Goal: Navigation & Orientation: Find specific page/section

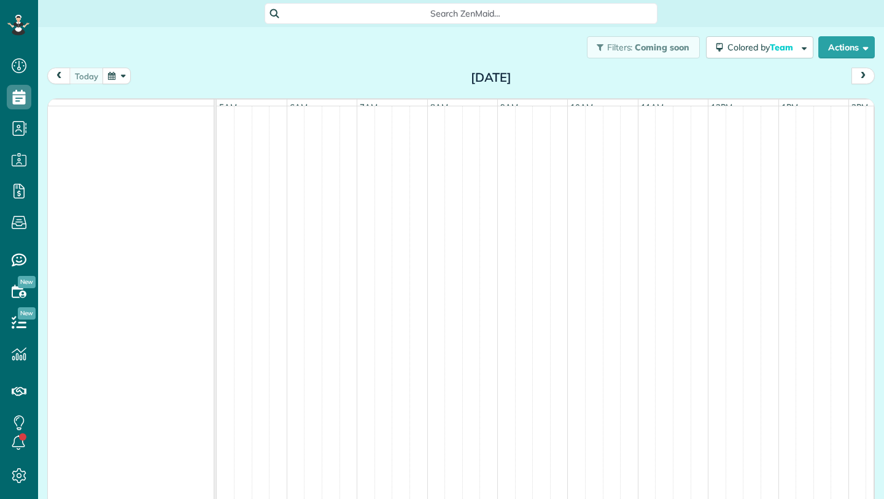
scroll to position [0, 71]
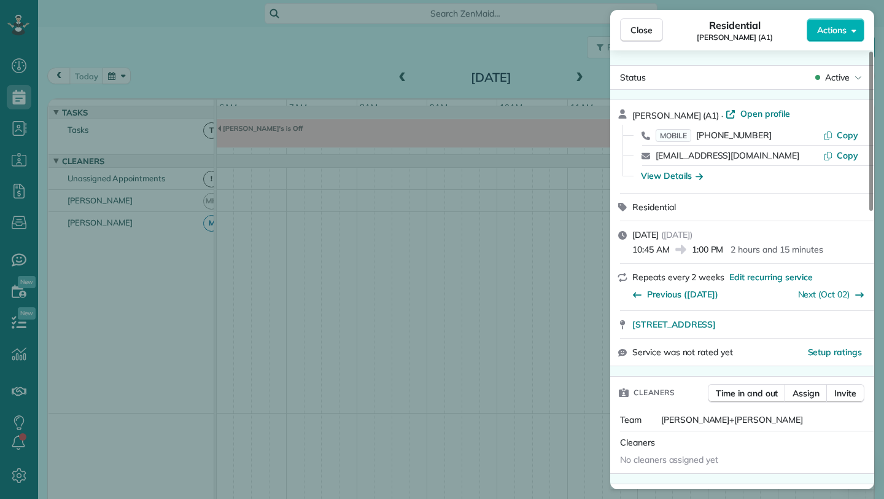
click at [118, 80] on div "Close Residential [PERSON_NAME] (A1) Actions Status Active [PERSON_NAME] (A1) ·…" at bounding box center [442, 249] width 884 height 499
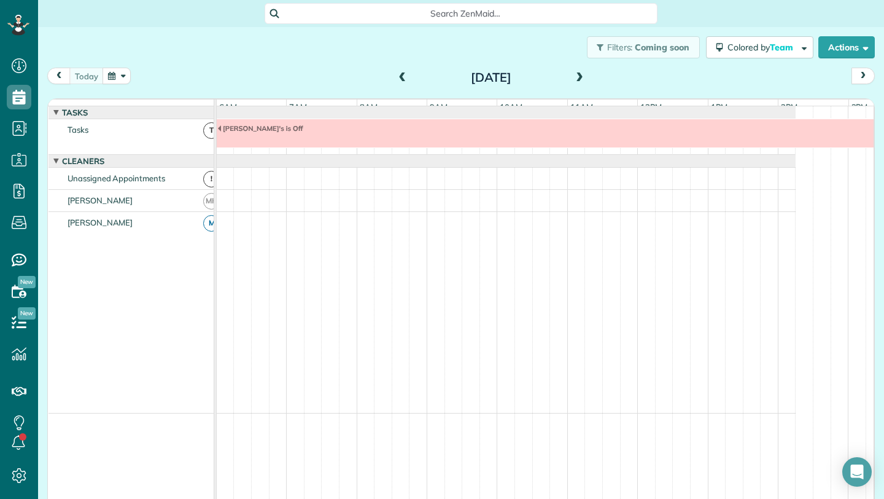
click at [116, 76] on button "button" at bounding box center [117, 76] width 28 height 17
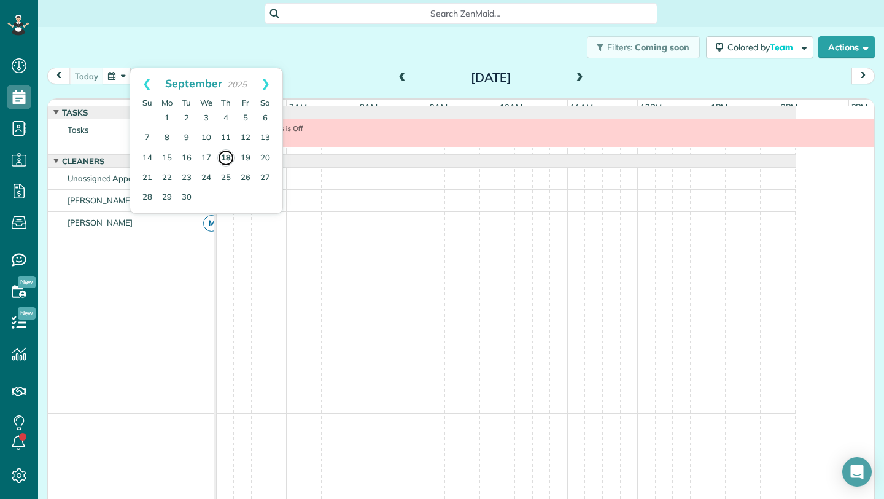
click at [227, 160] on link "18" at bounding box center [225, 157] width 17 height 17
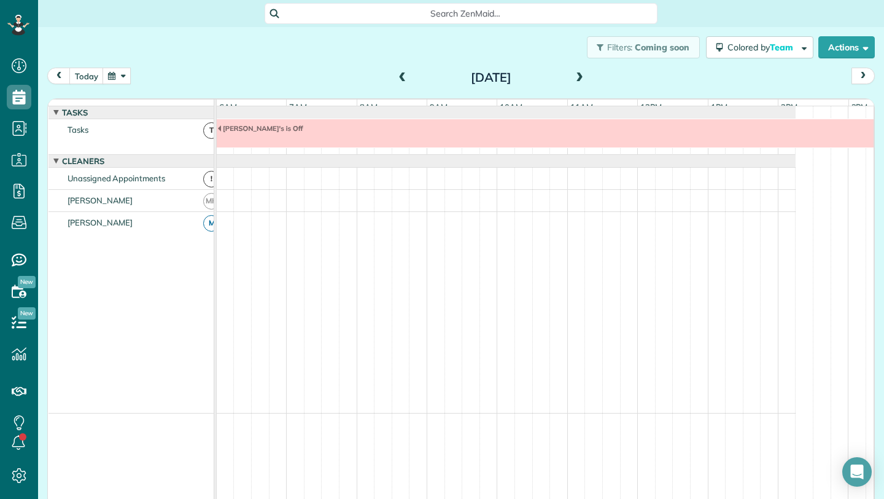
scroll to position [9, 0]
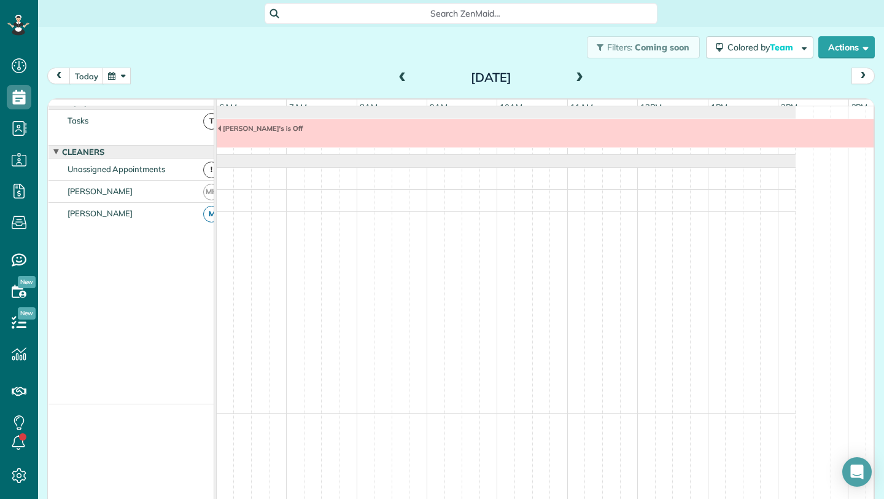
click at [575, 80] on span at bounding box center [580, 77] width 14 height 11
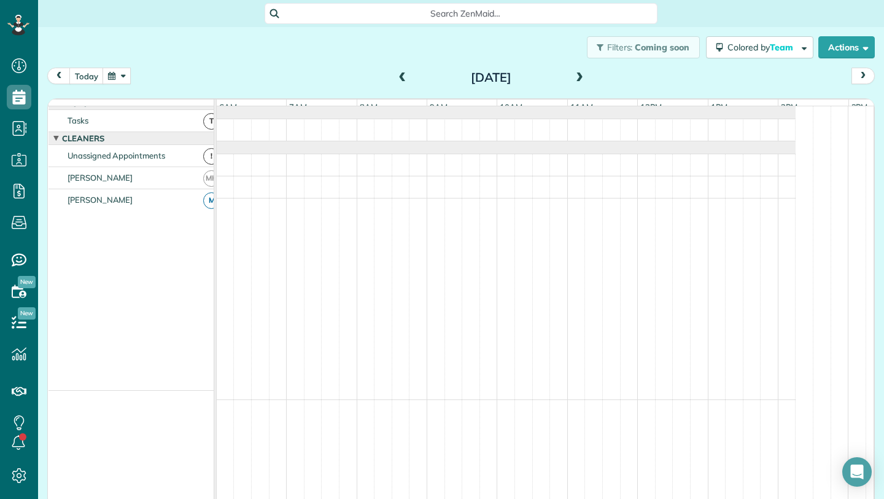
scroll to position [0, 0]
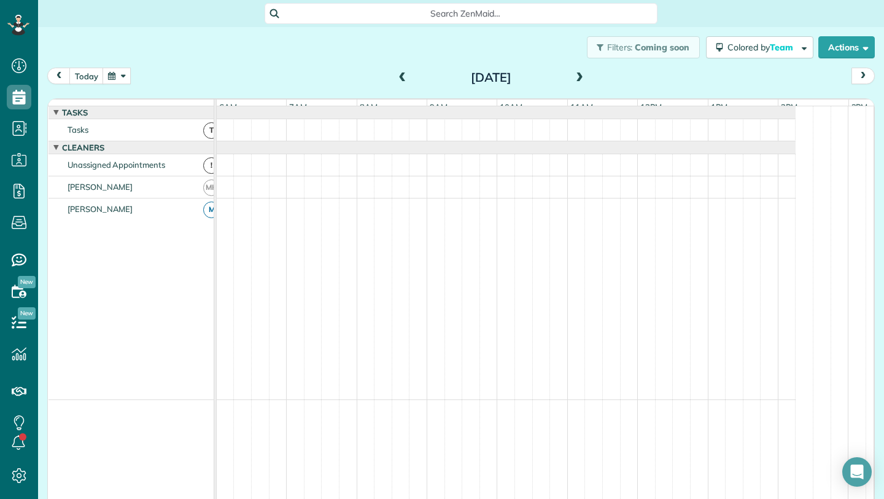
click at [575, 79] on span at bounding box center [580, 77] width 14 height 11
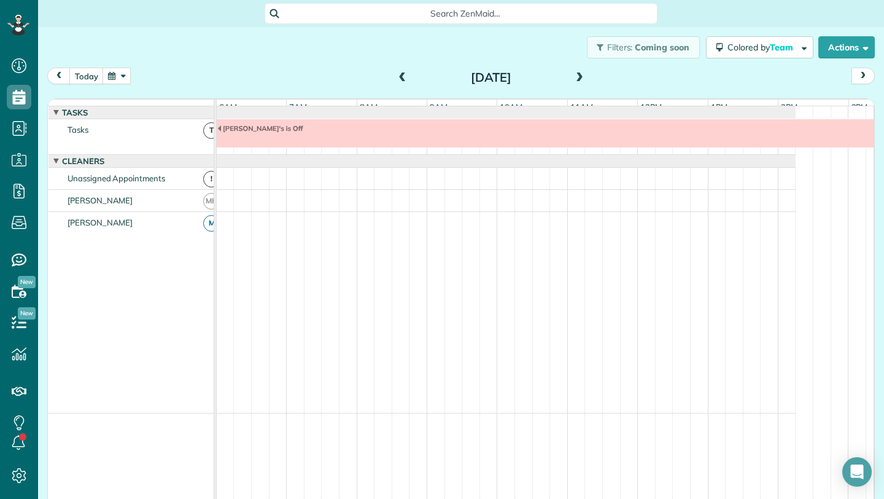
click at [575, 79] on span at bounding box center [580, 77] width 14 height 11
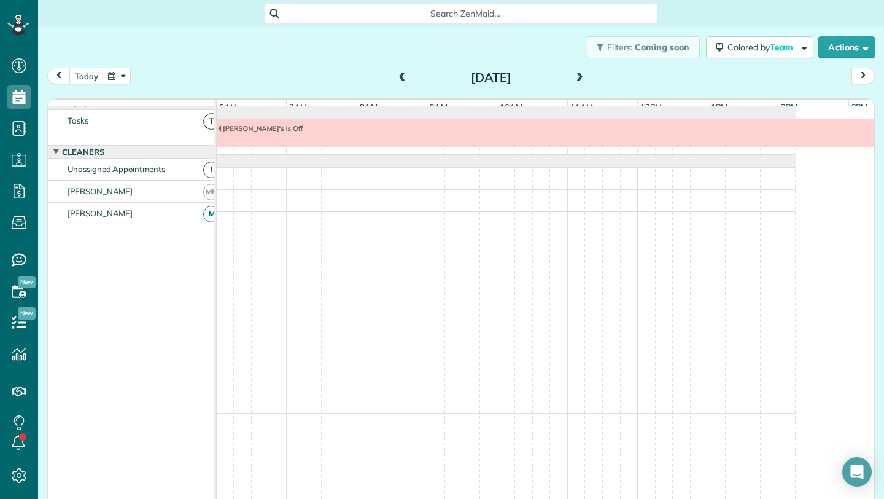
click at [575, 79] on span at bounding box center [580, 77] width 14 height 11
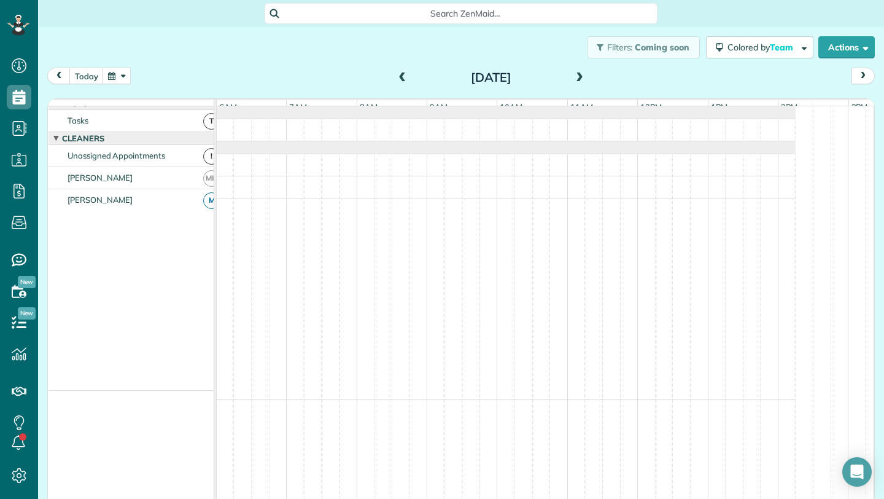
scroll to position [9, 0]
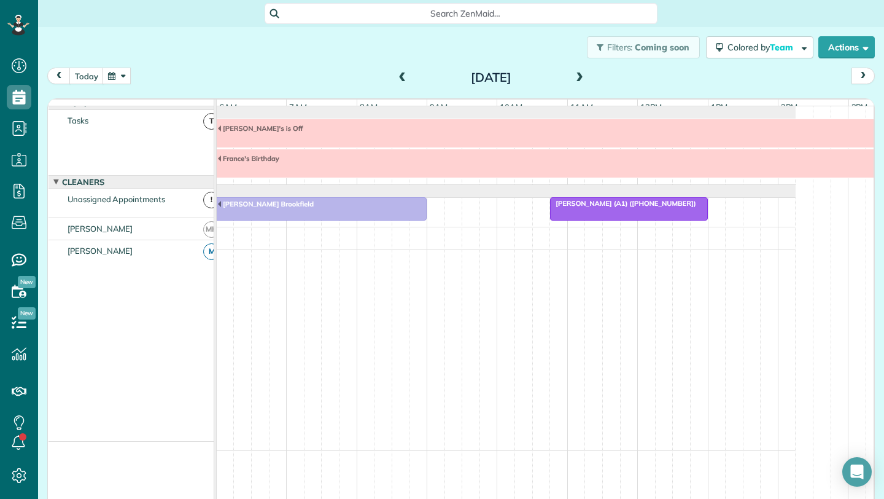
click at [575, 79] on span at bounding box center [580, 77] width 14 height 11
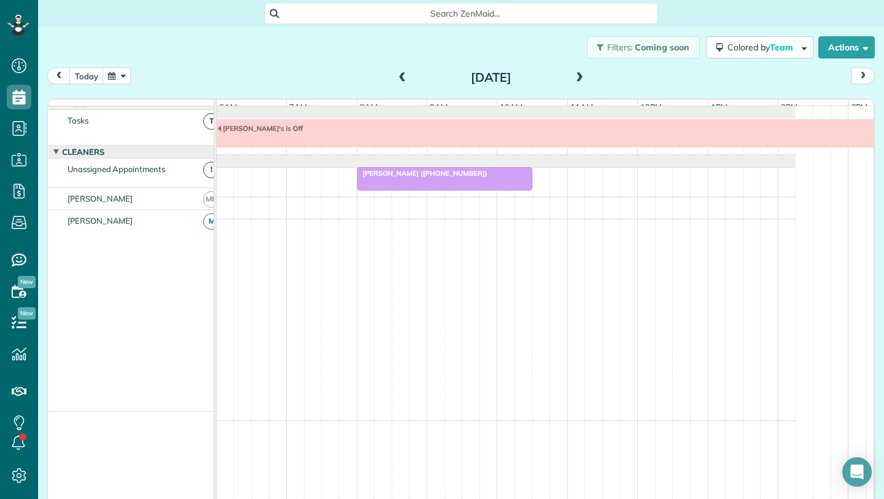
click at [575, 79] on span at bounding box center [580, 77] width 14 height 11
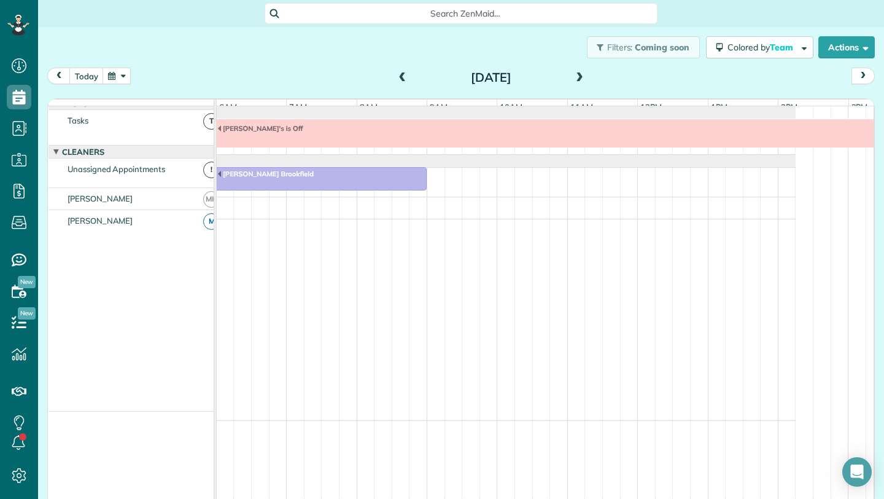
click at [575, 77] on span at bounding box center [580, 77] width 14 height 11
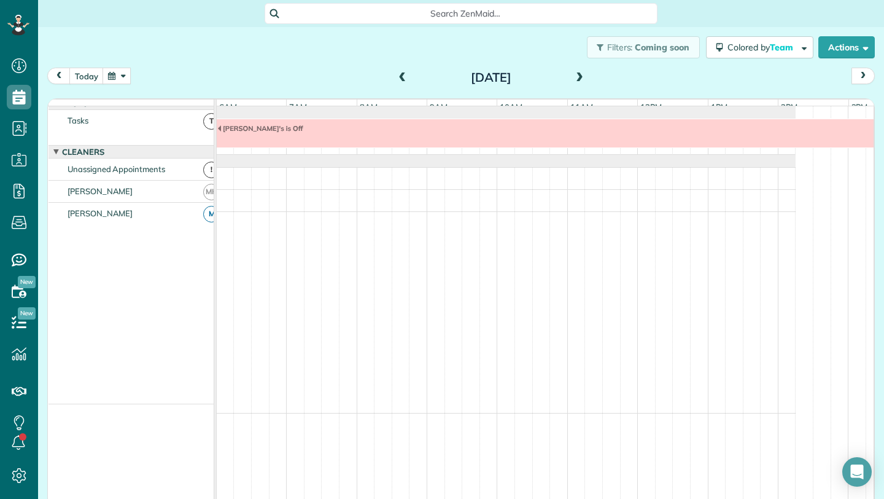
click at [575, 77] on span at bounding box center [580, 77] width 14 height 11
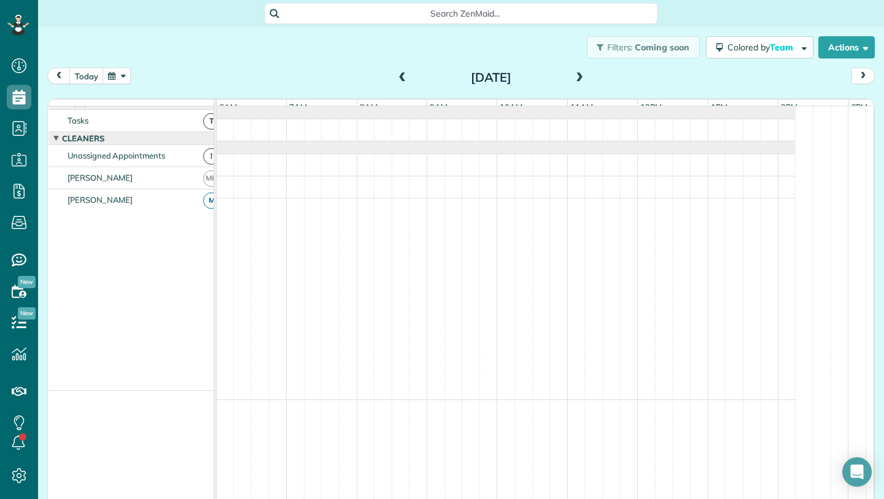
scroll to position [0, 0]
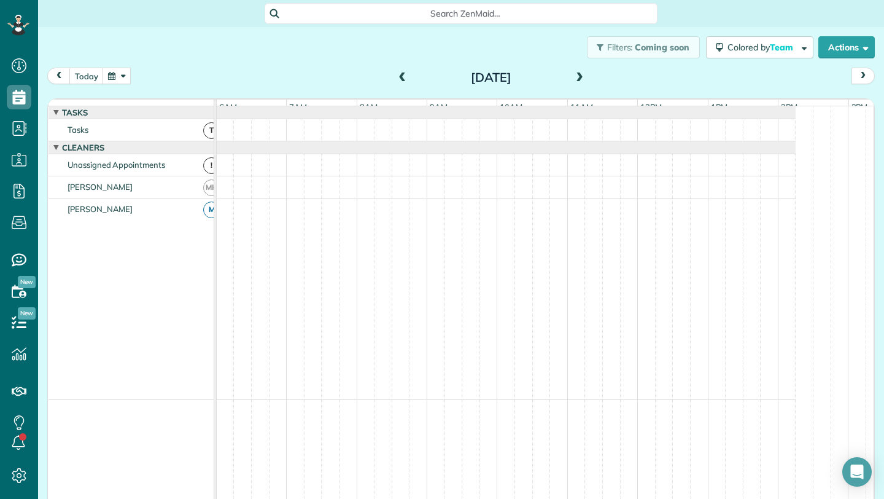
click at [575, 77] on span at bounding box center [580, 77] width 14 height 11
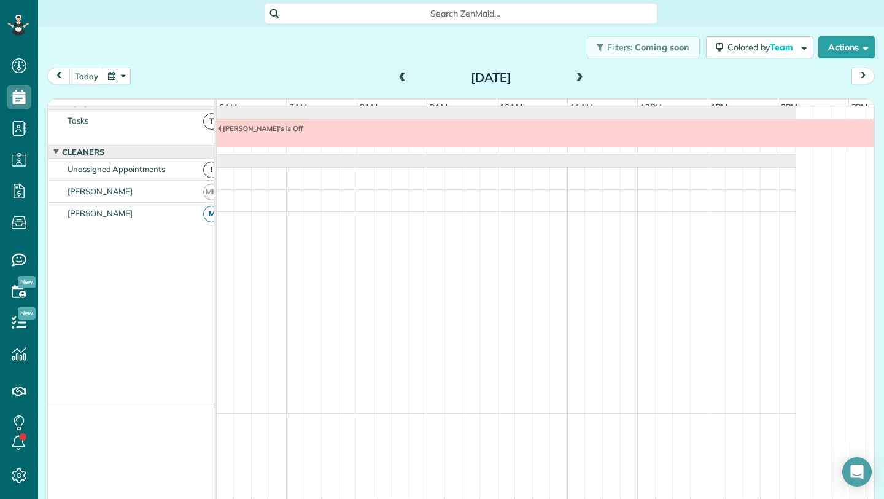
click at [575, 77] on span at bounding box center [580, 77] width 14 height 11
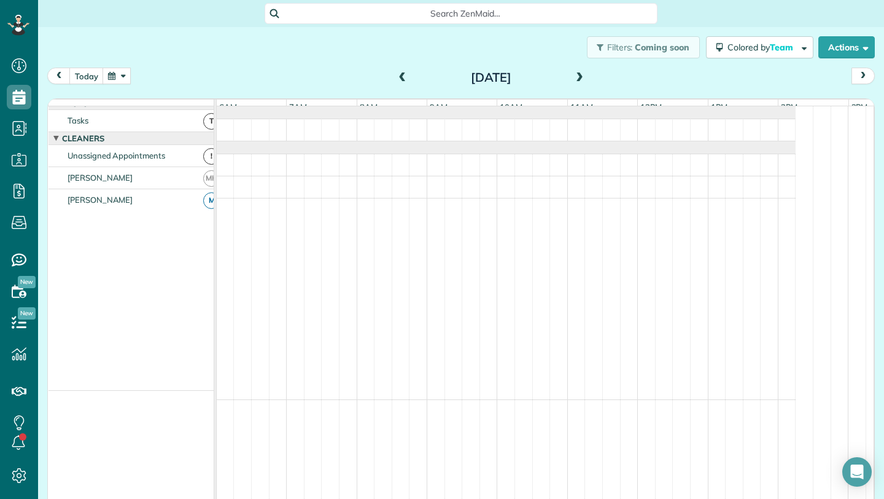
scroll to position [0, 0]
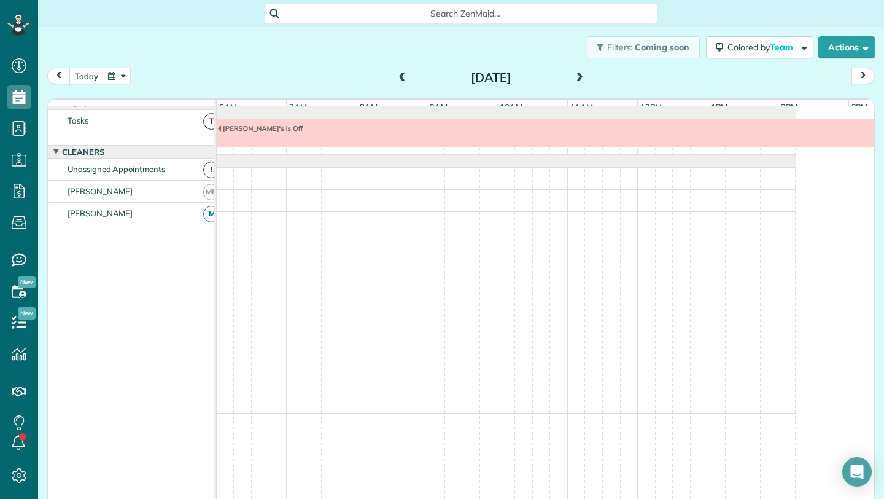
click at [575, 77] on span at bounding box center [580, 77] width 14 height 11
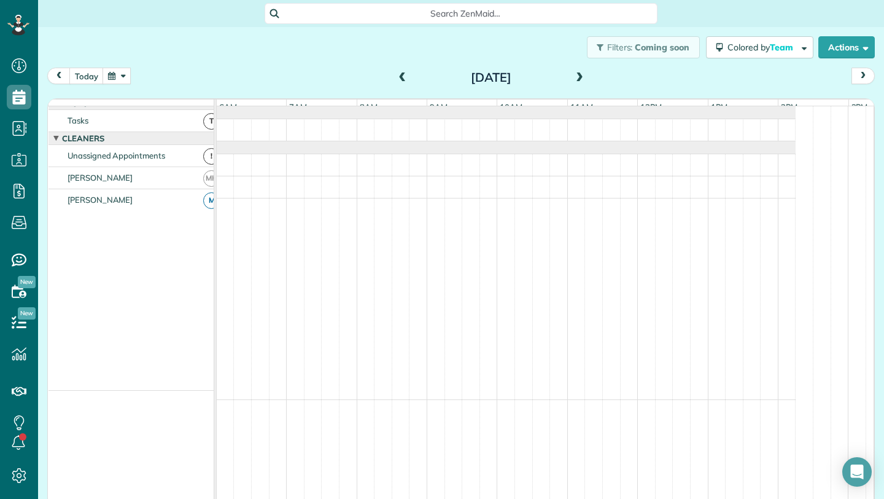
scroll to position [9, 0]
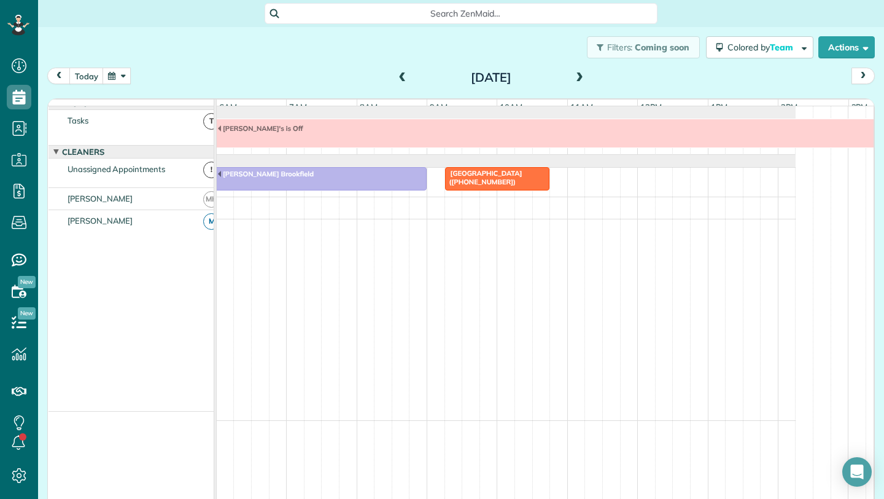
click at [575, 77] on span at bounding box center [580, 77] width 14 height 11
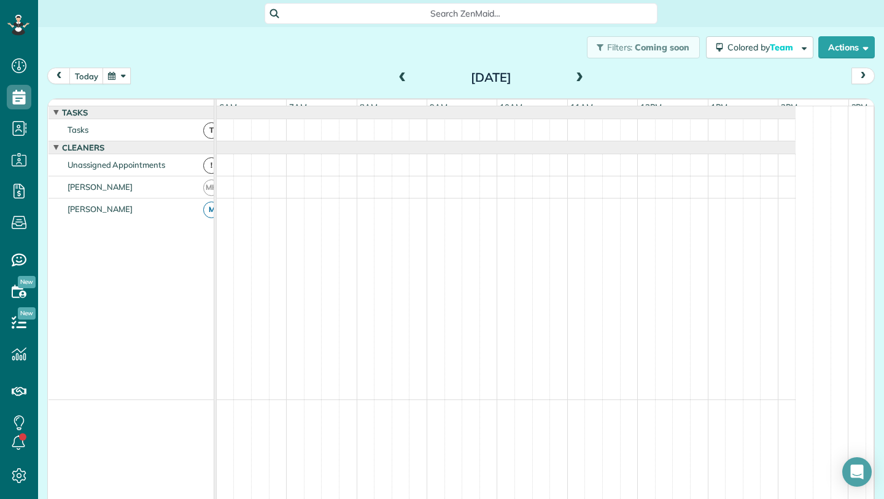
scroll to position [0, 0]
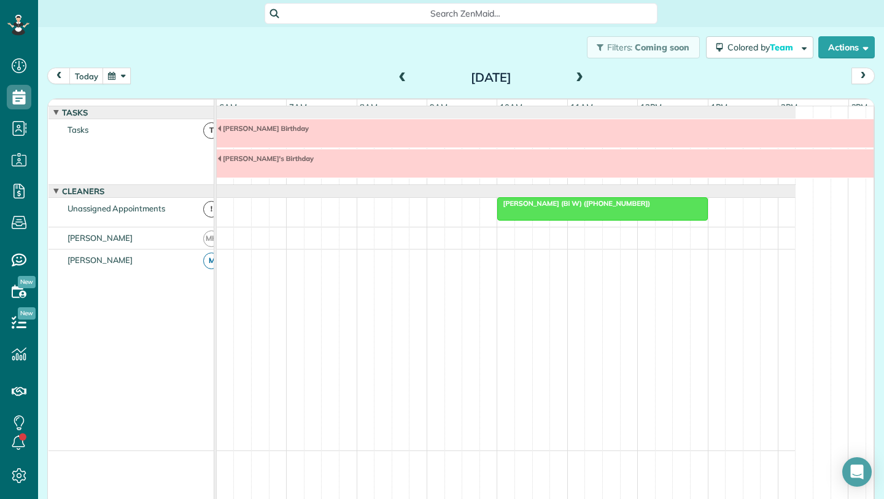
click at [575, 77] on span at bounding box center [580, 77] width 14 height 11
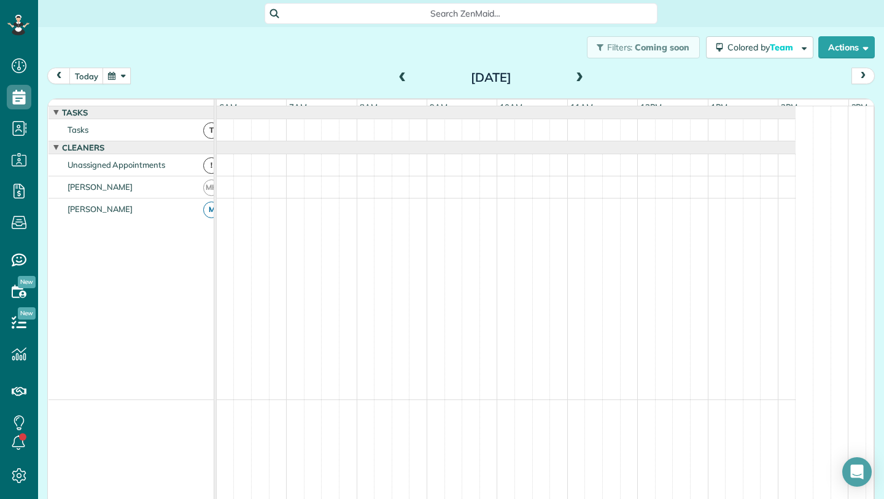
click at [573, 76] on span at bounding box center [580, 77] width 14 height 11
click at [398, 77] on span at bounding box center [403, 77] width 14 height 11
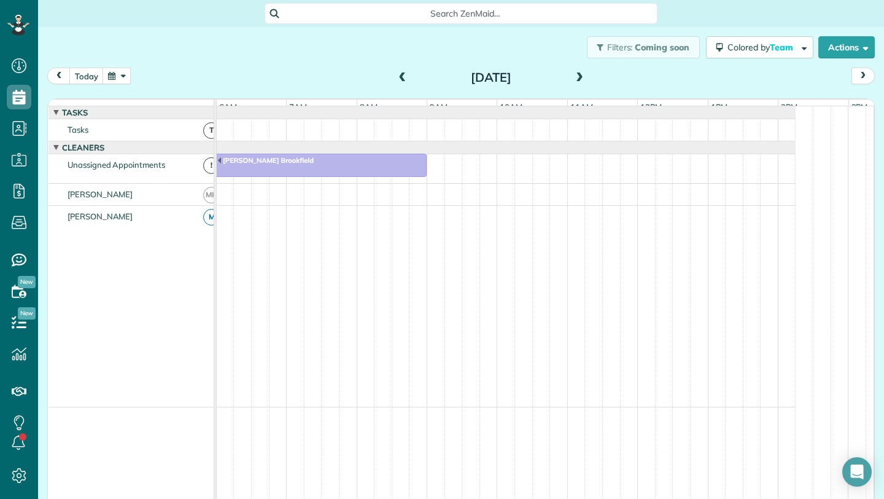
click at [573, 74] on span at bounding box center [580, 77] width 14 height 11
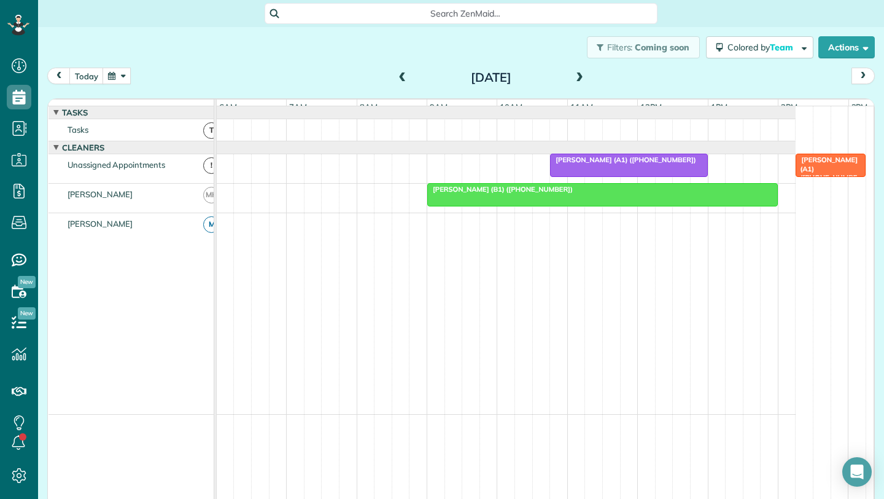
click at [578, 79] on span at bounding box center [580, 77] width 14 height 11
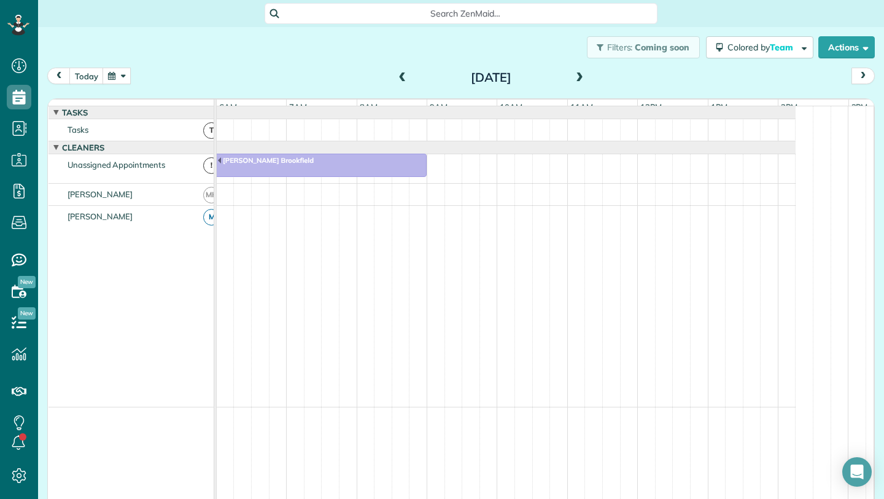
click at [578, 79] on span at bounding box center [580, 77] width 14 height 11
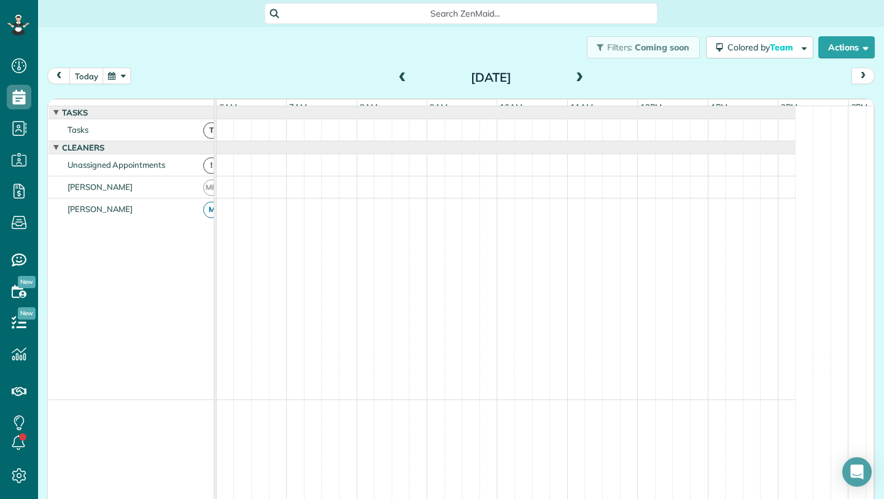
click at [403, 76] on span at bounding box center [403, 77] width 14 height 11
